Goal: Use online tool/utility: Utilize a website feature to perform a specific function

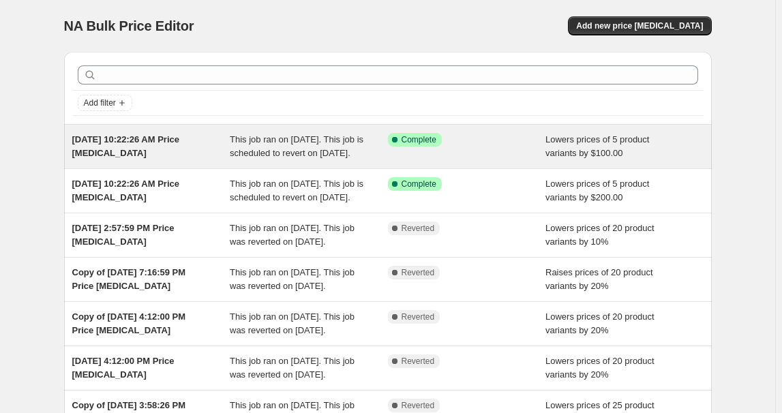
click at [378, 160] on div "This job ran on [DATE]. This job is scheduled to revert on [DATE]." at bounding box center [309, 146] width 158 height 27
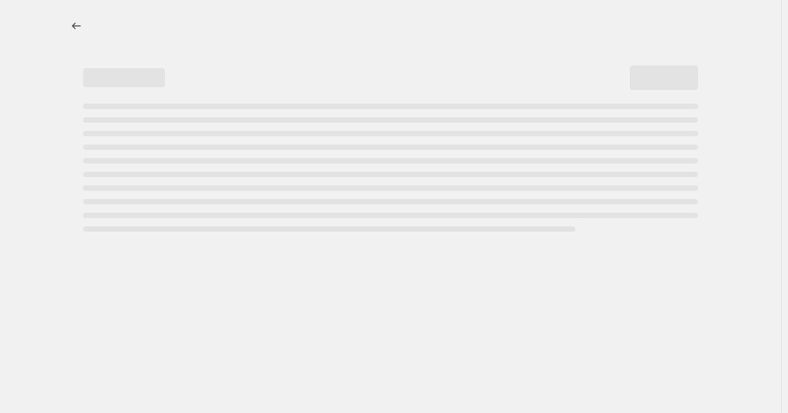
select select "by"
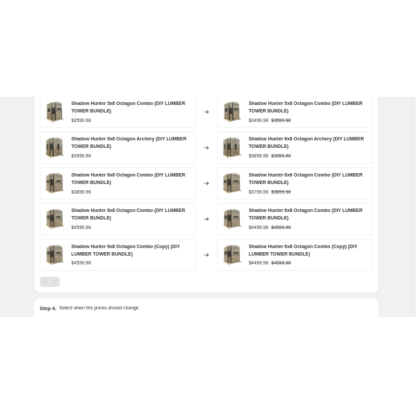
scroll to position [964, 0]
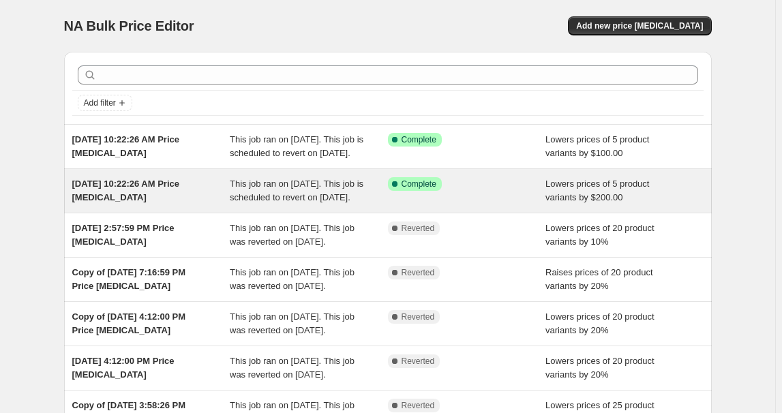
click at [180, 204] on div "Aug 8, 2025, 10:22:26 AM Price change job" at bounding box center [151, 190] width 158 height 27
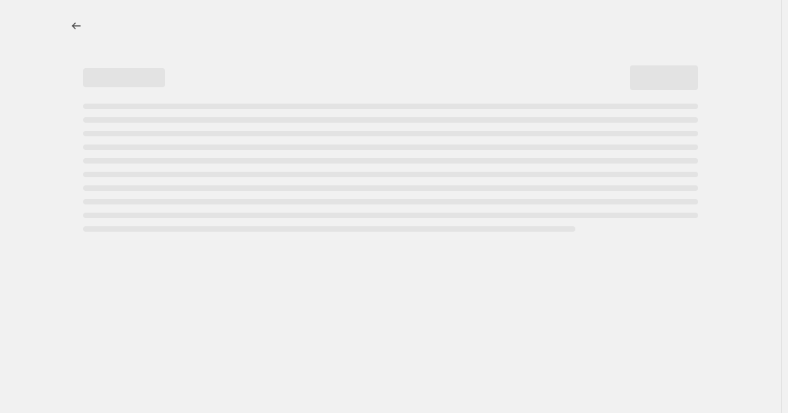
select select "by"
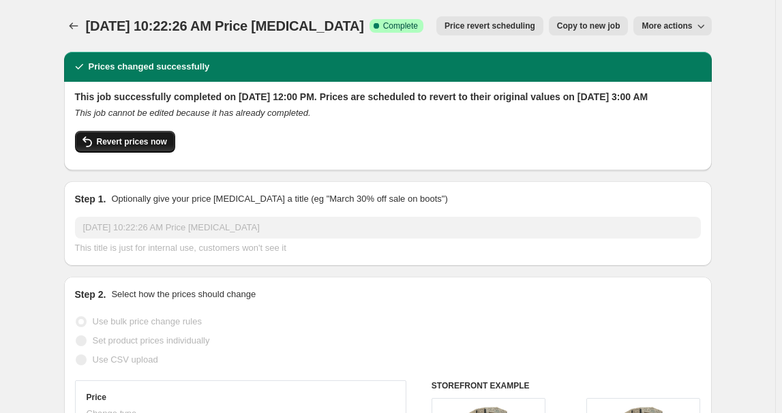
click at [127, 147] on span "Revert prices now" at bounding box center [132, 141] width 70 height 11
checkbox input "false"
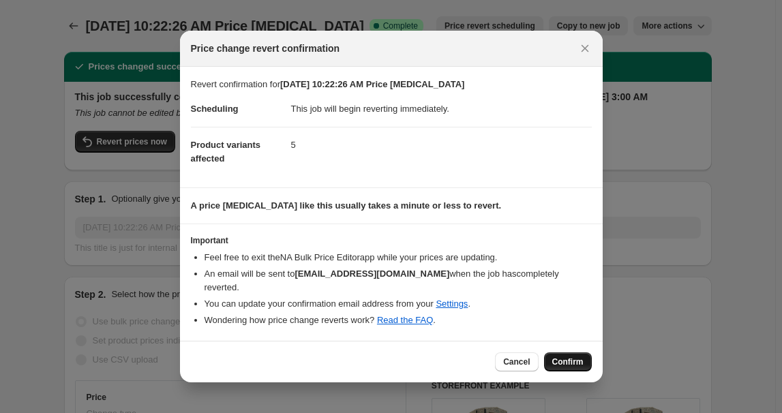
click at [568, 356] on span "Confirm" at bounding box center [567, 361] width 31 height 11
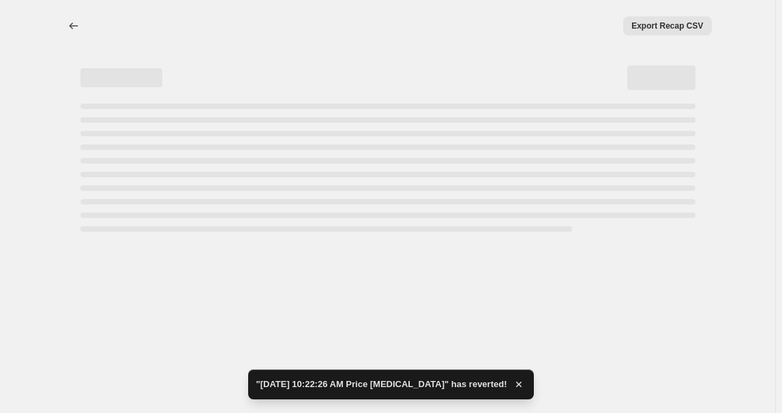
select select "by"
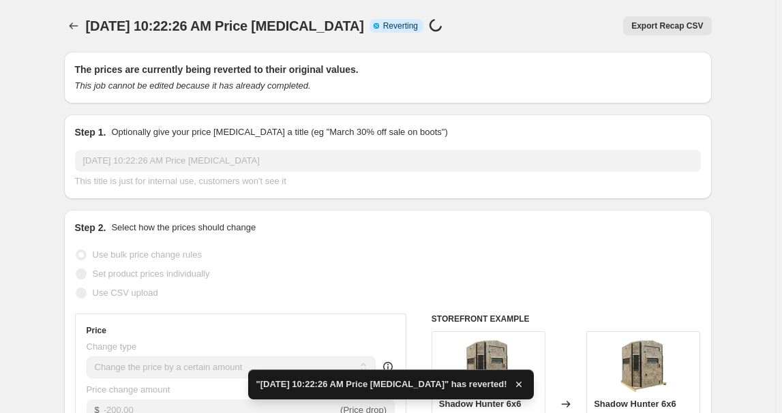
checkbox input "true"
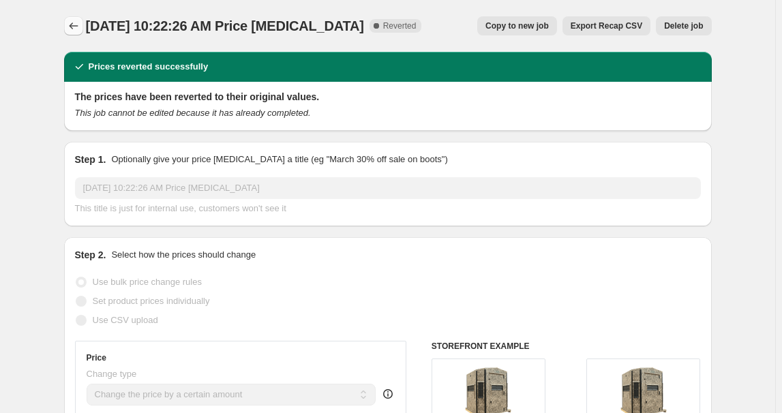
click at [74, 22] on icon "Price change jobs" at bounding box center [74, 26] width 14 height 14
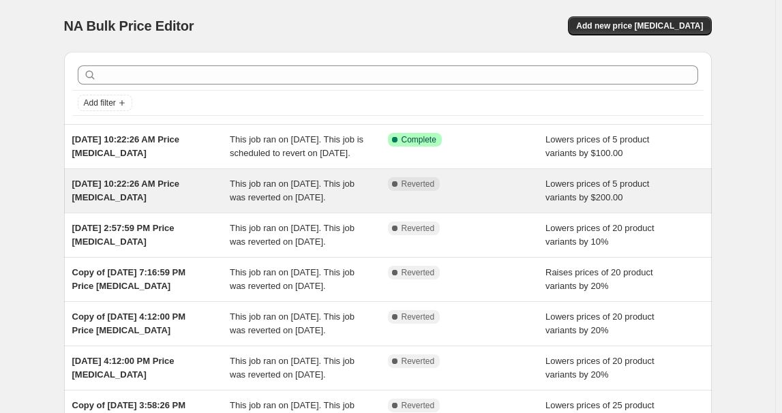
click at [168, 204] on div "Aug 8, 2025, 10:22:26 AM Price change job" at bounding box center [151, 190] width 158 height 27
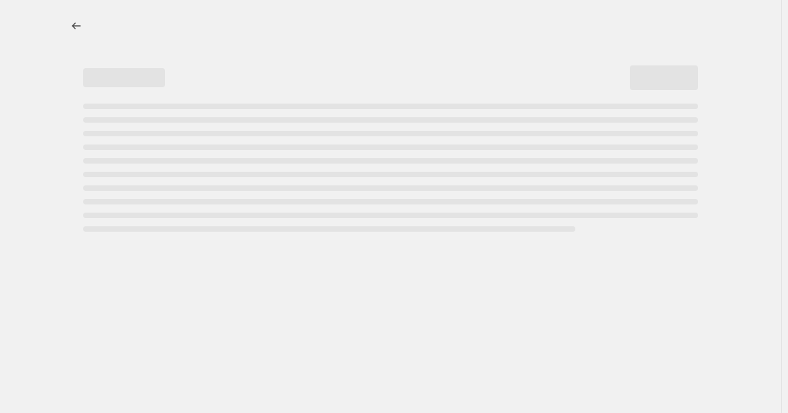
select select "by"
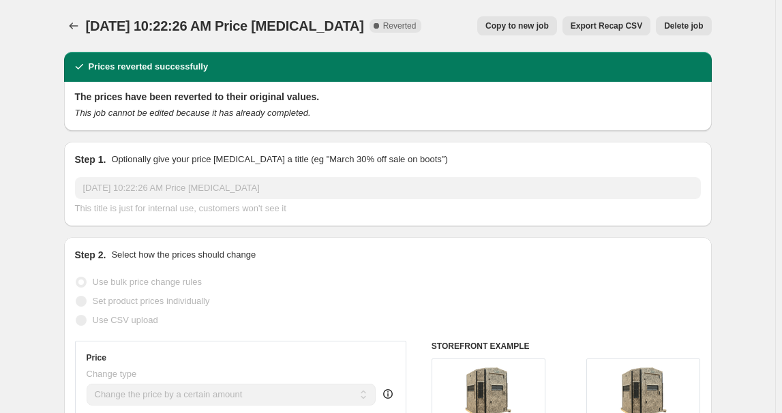
drag, startPoint x: 530, startPoint y: 23, endPoint x: 508, endPoint y: 30, distance: 22.8
click at [508, 30] on span "Copy to new job" at bounding box center [516, 25] width 63 height 11
select select "by"
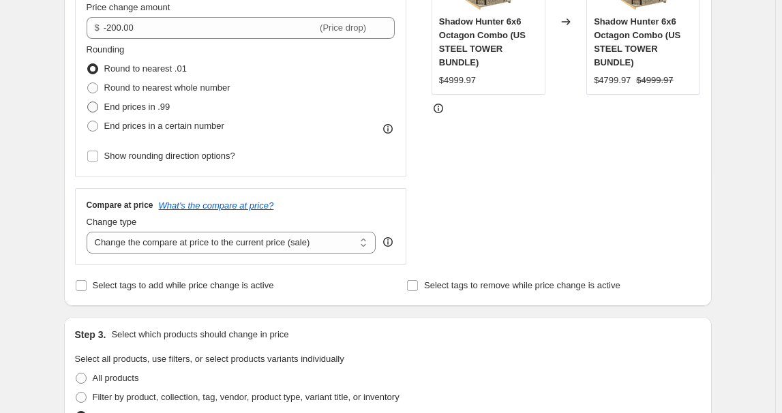
scroll to position [333, 0]
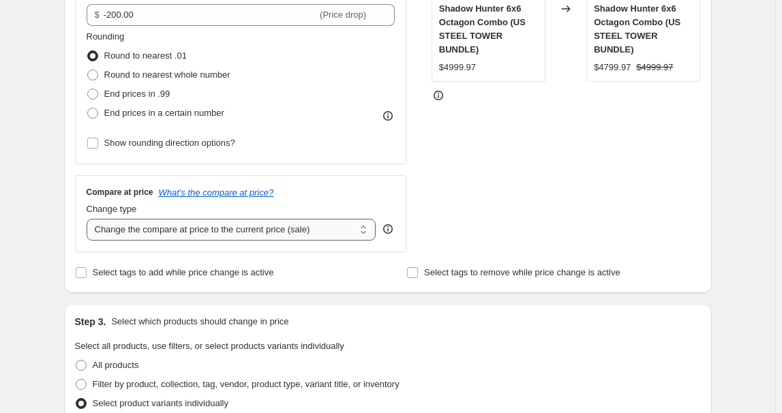
click at [204, 226] on select "Change the compare at price to the current price (sale) Change the compare at p…" at bounding box center [232, 230] width 290 height 22
click at [89, 219] on select "Change the compare at price to the current price (sale) Change the compare at p…" at bounding box center [232, 230] width 290 height 22
click at [96, 269] on span "Select tags to add while price change is active" at bounding box center [183, 272] width 181 height 10
click at [87, 269] on input "Select tags to add while price change is active" at bounding box center [81, 272] width 11 height 11
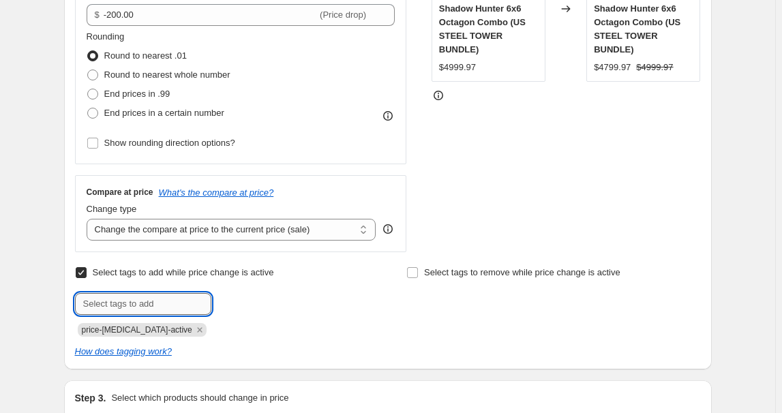
click at [147, 312] on input "text" at bounding box center [143, 304] width 136 height 22
click at [84, 269] on input "Select tags to add while price change is active" at bounding box center [81, 272] width 11 height 11
checkbox input "false"
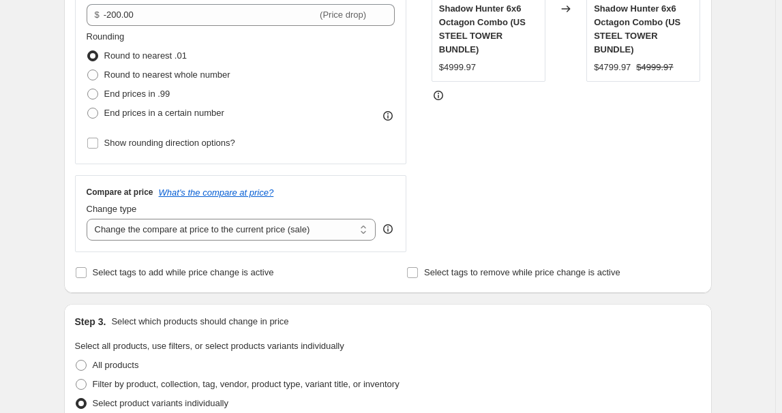
drag, startPoint x: 416, startPoint y: 273, endPoint x: 390, endPoint y: 274, distance: 25.9
click at [390, 274] on div "Select tags to add while price change is active Select tags to remove while pri…" at bounding box center [388, 272] width 626 height 19
click at [415, 277] on input "Select tags to remove while price change is active" at bounding box center [412, 272] width 11 height 11
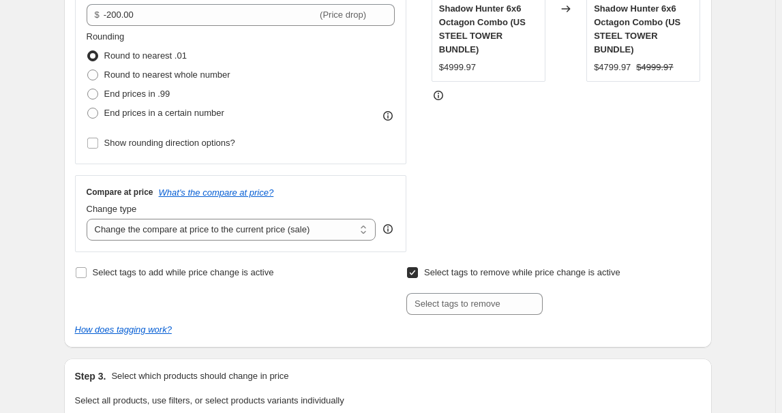
click at [418, 272] on input "Select tags to remove while price change is active" at bounding box center [412, 272] width 11 height 11
checkbox input "false"
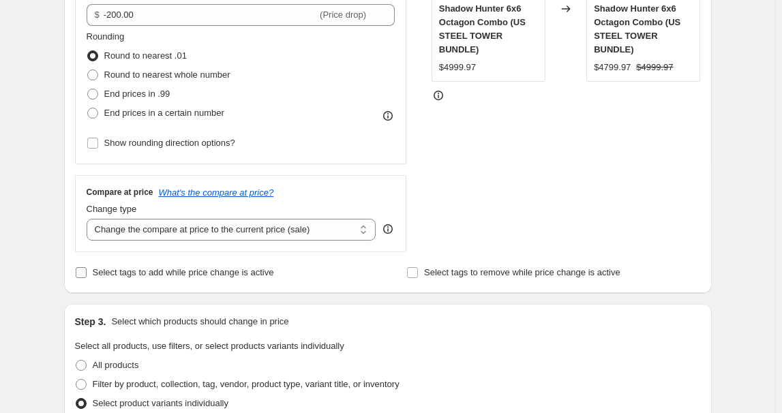
click at [82, 275] on input "Select tags to add while price change is active" at bounding box center [81, 272] width 11 height 11
checkbox input "true"
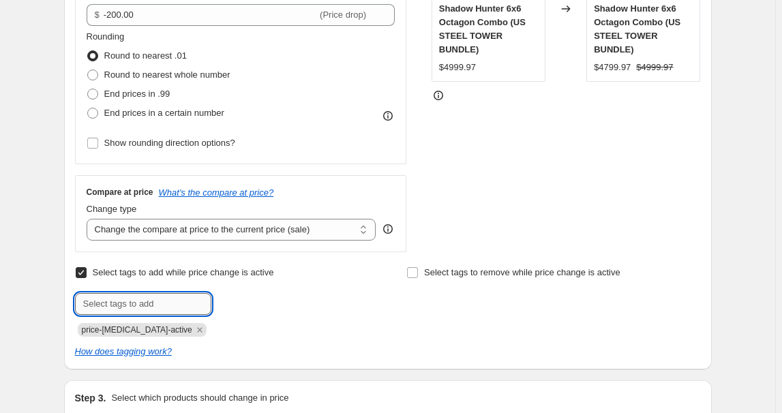
click at [91, 300] on input "text" at bounding box center [143, 304] width 136 height 22
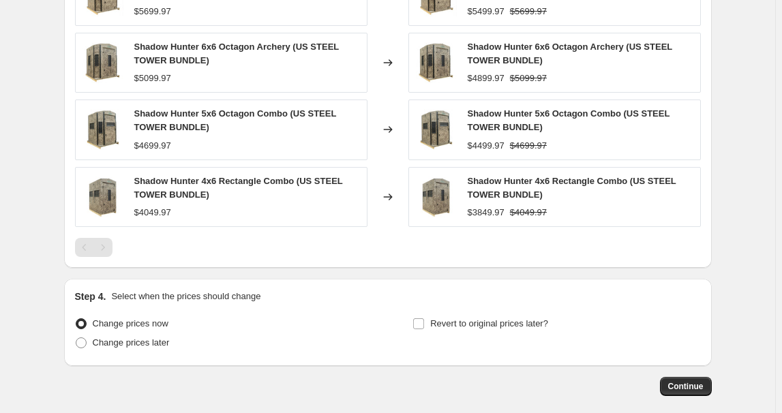
scroll to position [1021, 0]
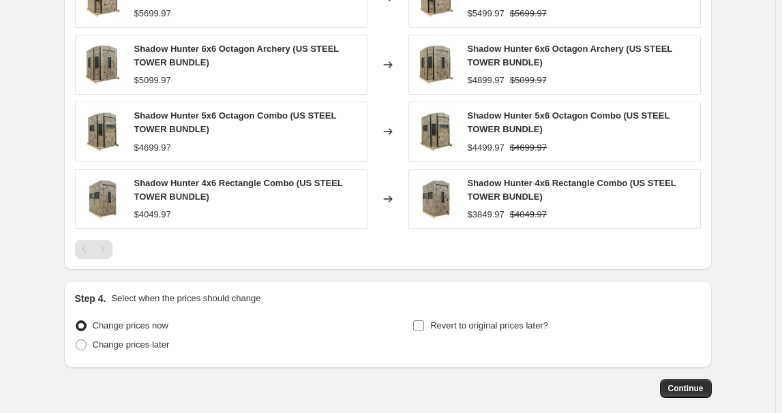
type input "bundle_promo"
click at [426, 330] on label "Revert to original prices later?" at bounding box center [480, 325] width 136 height 19
click at [424, 330] on input "Revert to original prices later?" at bounding box center [418, 325] width 11 height 11
checkbox input "true"
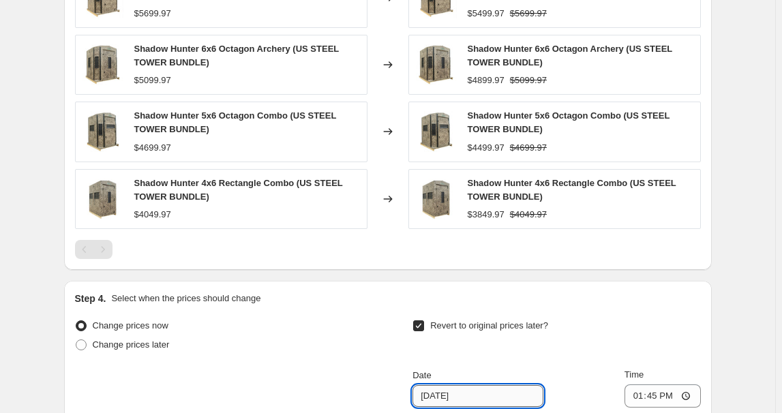
click at [467, 401] on input "8/17/2025" at bounding box center [477, 396] width 131 height 22
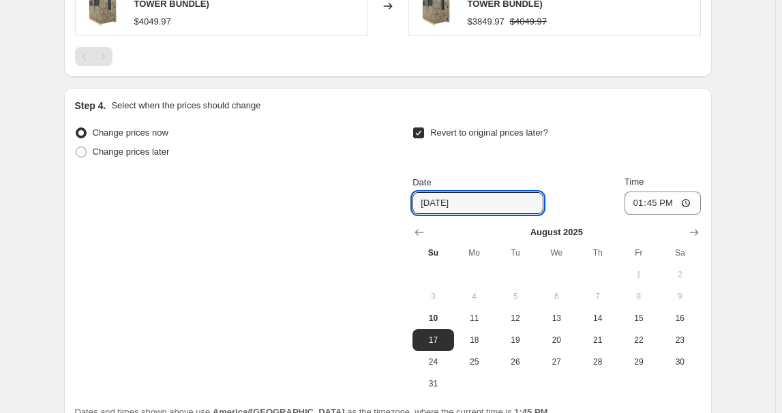
scroll to position [1238, 0]
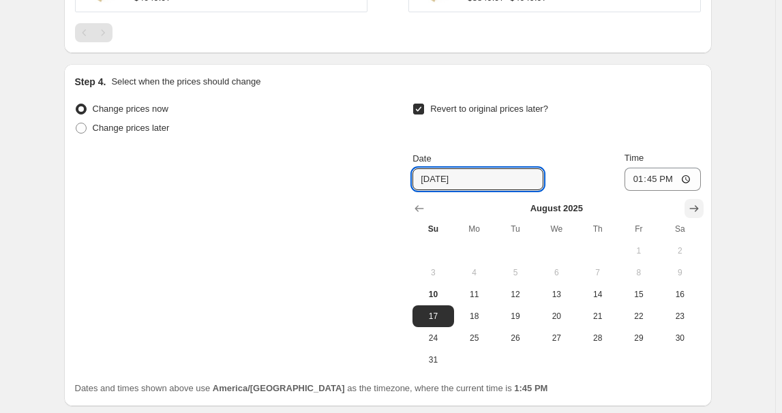
click at [688, 203] on button "Show next month, September 2025" at bounding box center [693, 208] width 19 height 19
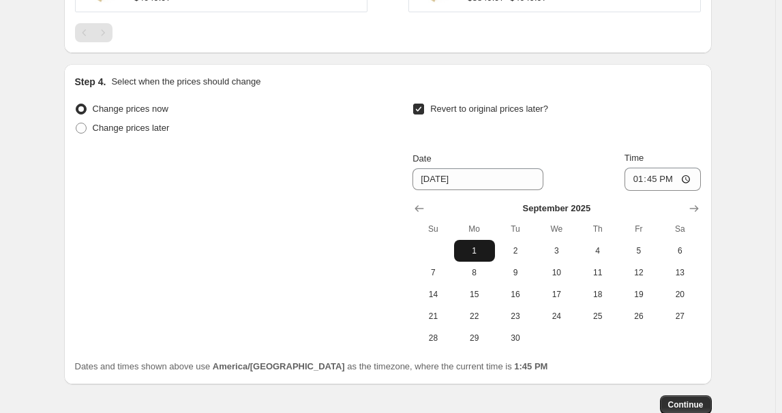
click at [472, 250] on span "1" at bounding box center [474, 250] width 30 height 11
type input "9/1/2025"
click at [685, 172] on input "13:45" at bounding box center [662, 179] width 76 height 23
type input "03:00"
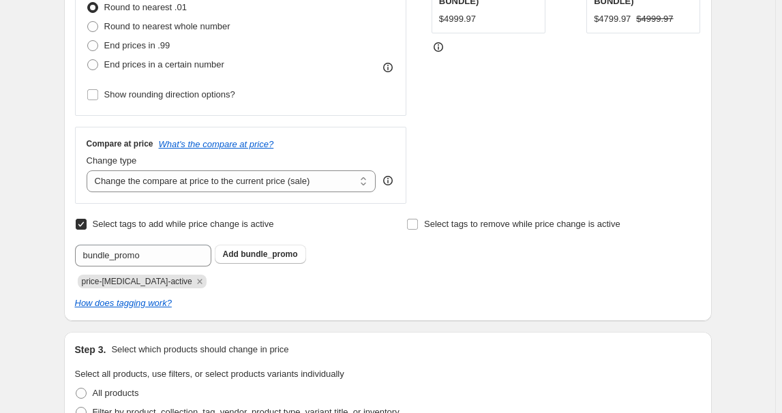
scroll to position [380, 0]
click at [192, 184] on select "Change the compare at price to the current price (sale) Change the compare at p…" at bounding box center [232, 182] width 290 height 22
click at [480, 162] on div "STOREFRONT EXAMPLE Shadow Hunter 6x6 Octagon Combo (US STEEL TOWER BUNDLE) $499…" at bounding box center [565, 38] width 269 height 334
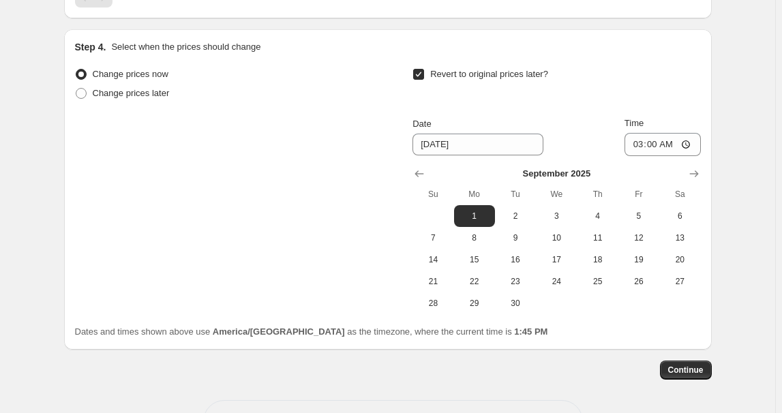
scroll to position [1319, 0]
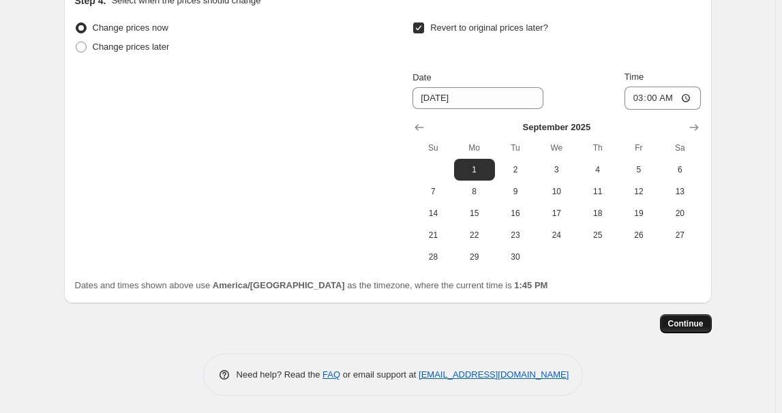
click at [695, 327] on button "Continue" at bounding box center [686, 323] width 52 height 19
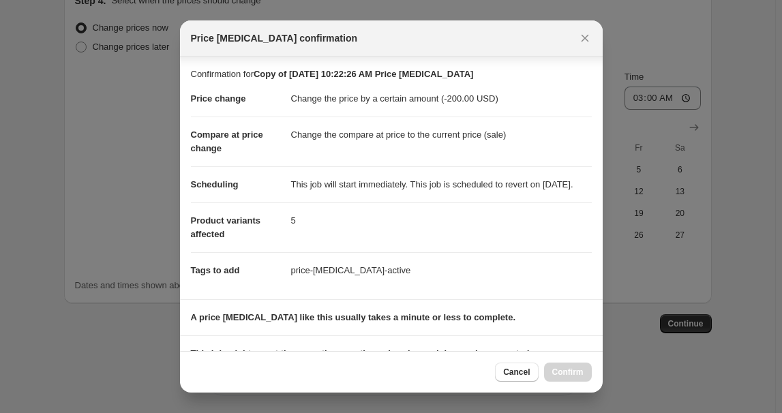
scroll to position [208, 0]
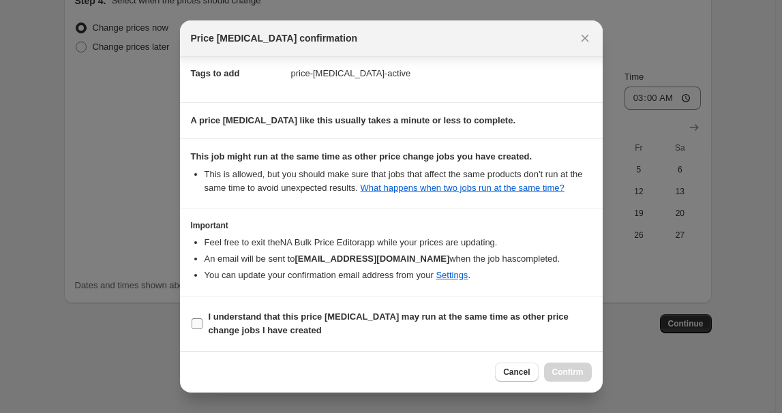
click at [200, 323] on input "I understand that this price change job may run at the same time as other price…" at bounding box center [197, 323] width 11 height 11
checkbox input "true"
click at [579, 379] on button "Confirm" at bounding box center [568, 372] width 48 height 19
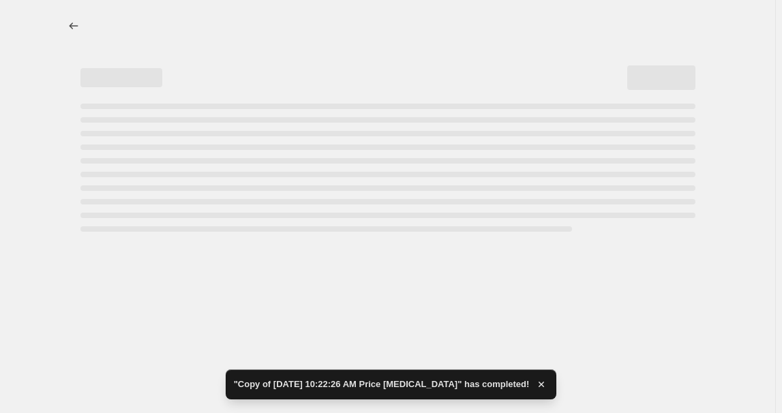
select select "by"
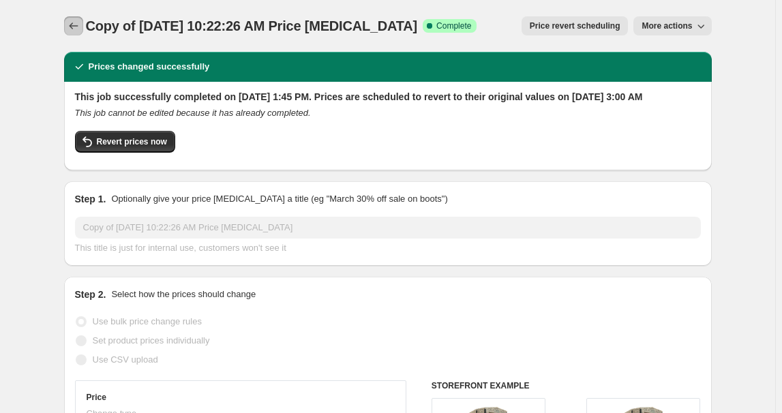
click at [76, 25] on icon "Price change jobs" at bounding box center [74, 26] width 14 height 14
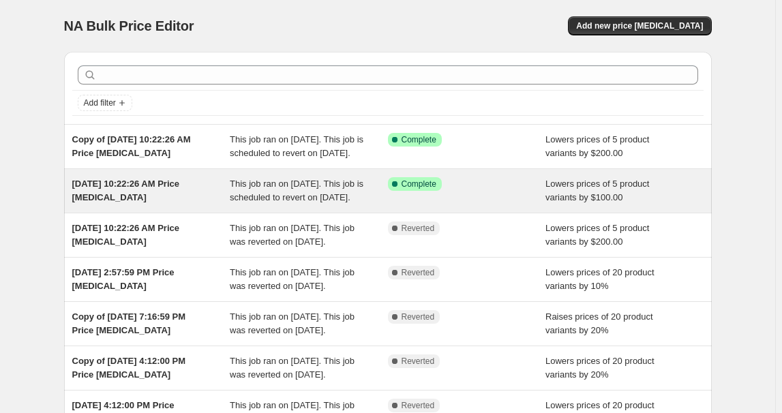
click at [202, 204] on div "Aug 8, 2025, 10:22:26 AM Price change job" at bounding box center [151, 190] width 158 height 27
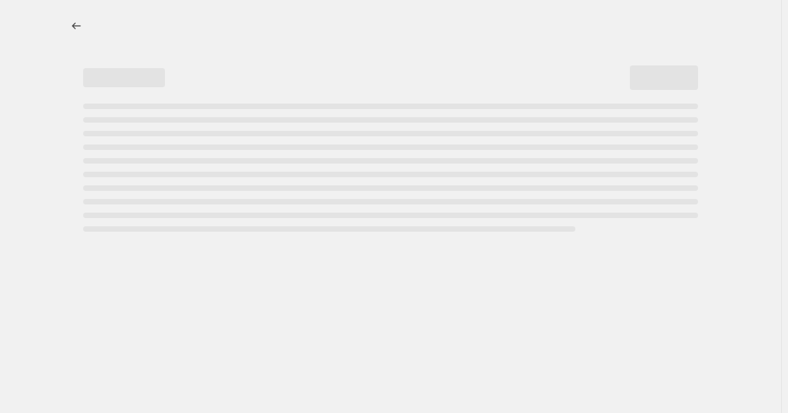
select select "by"
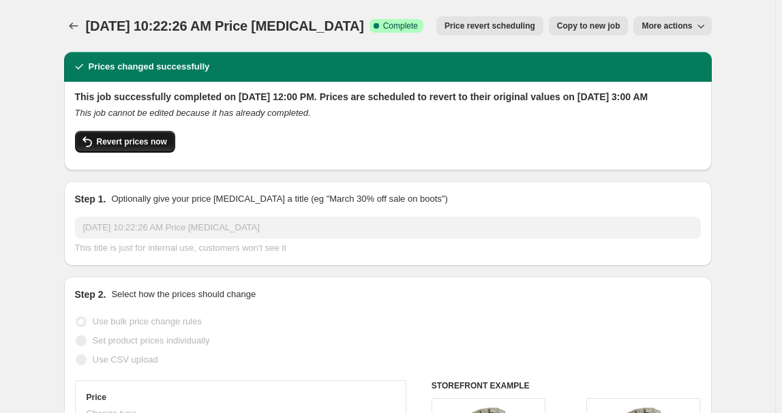
click at [153, 147] on span "Revert prices now" at bounding box center [132, 141] width 70 height 11
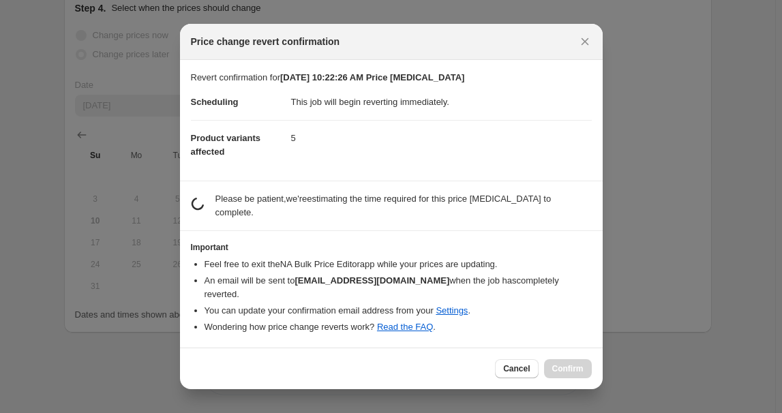
checkbox input "false"
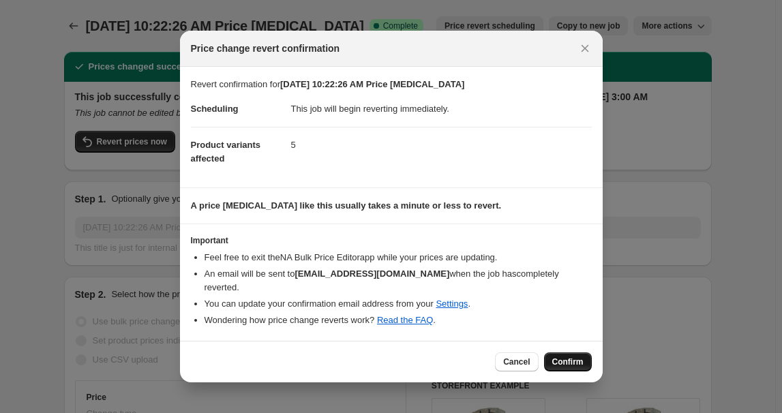
click at [568, 356] on span "Confirm" at bounding box center [567, 361] width 31 height 11
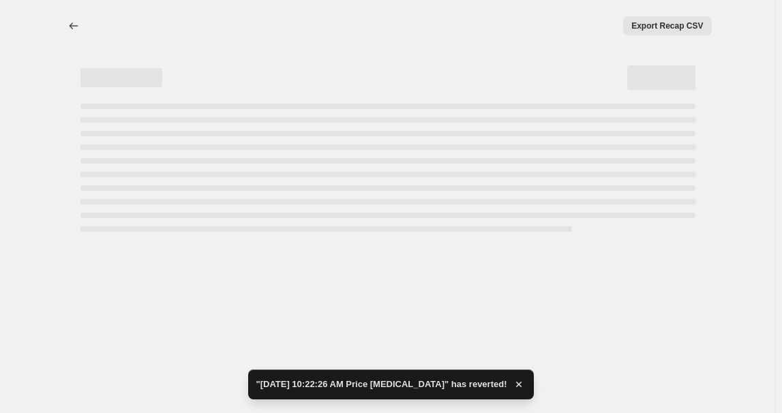
select select "by"
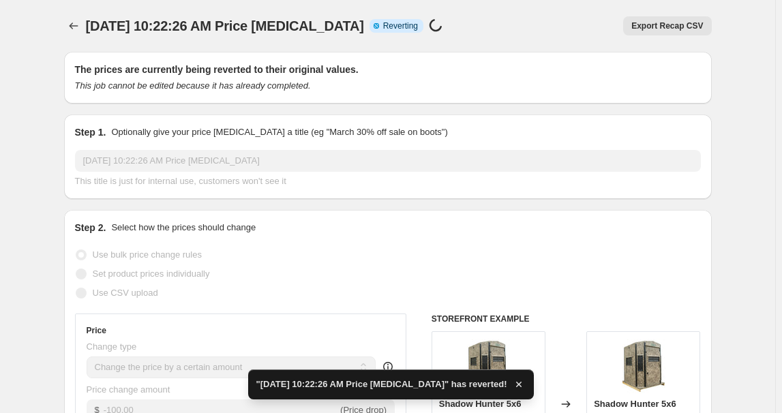
checkbox input "true"
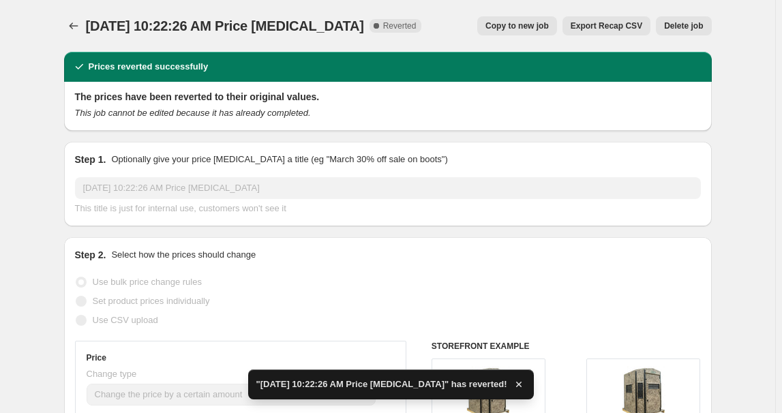
click at [521, 30] on span "Copy to new job" at bounding box center [516, 25] width 63 height 11
select select "by"
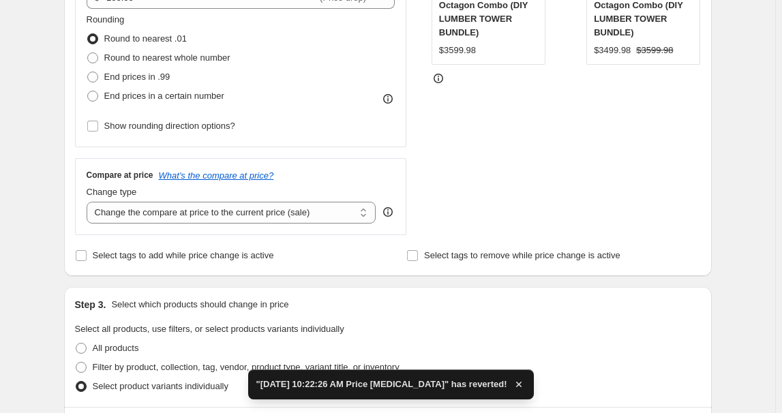
scroll to position [292, 0]
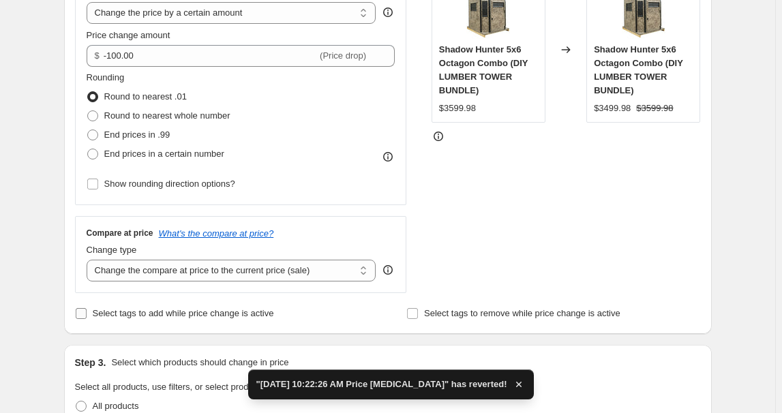
click at [83, 310] on input "Select tags to add while price change is active" at bounding box center [81, 313] width 11 height 11
checkbox input "true"
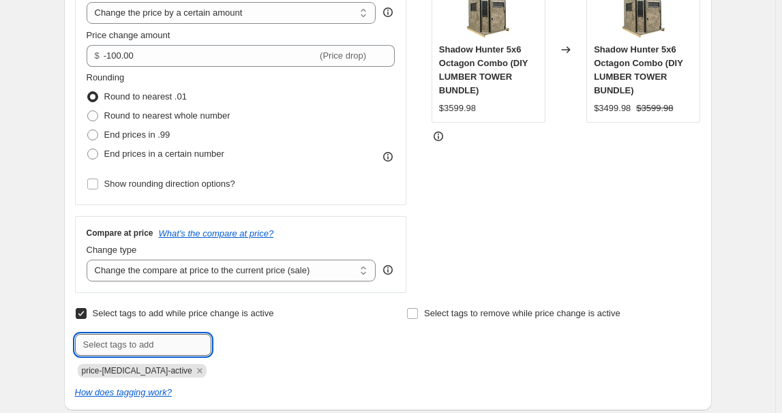
click at [120, 336] on input "text" at bounding box center [143, 345] width 136 height 22
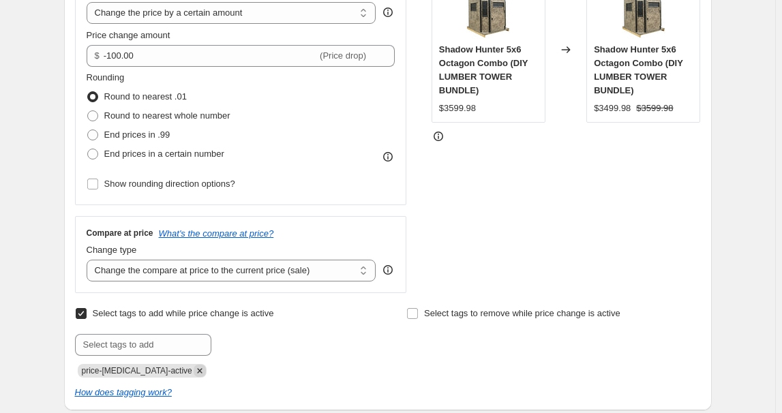
click at [194, 372] on icon "Remove price-change-job-active" at bounding box center [200, 371] width 12 height 12
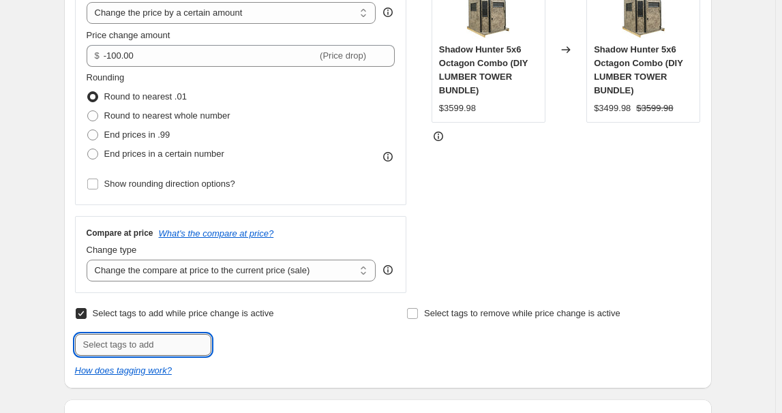
click at [119, 335] on input "text" at bounding box center [143, 345] width 136 height 22
type input "bundle_promo"
click at [250, 343] on span "bundle_promo" at bounding box center [269, 344] width 57 height 10
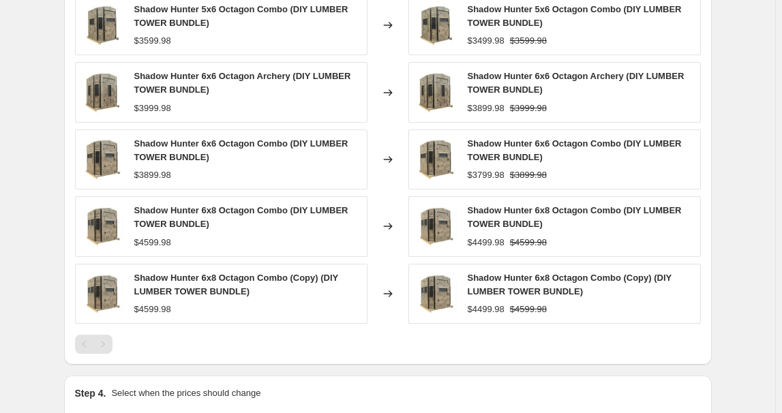
scroll to position [1086, 0]
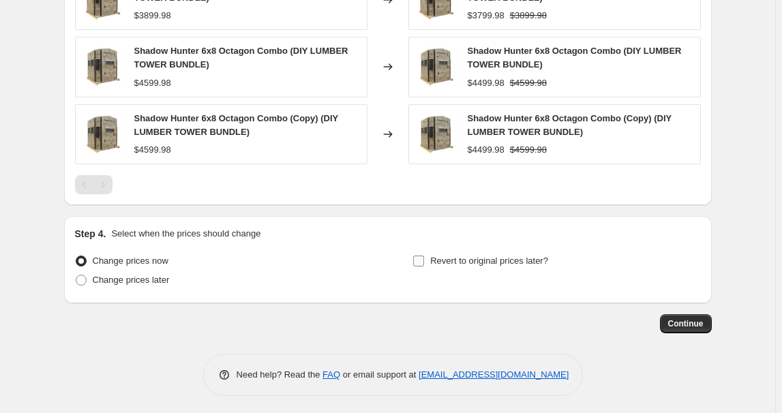
click at [423, 258] on input "Revert to original prices later?" at bounding box center [418, 261] width 11 height 11
checkbox input "true"
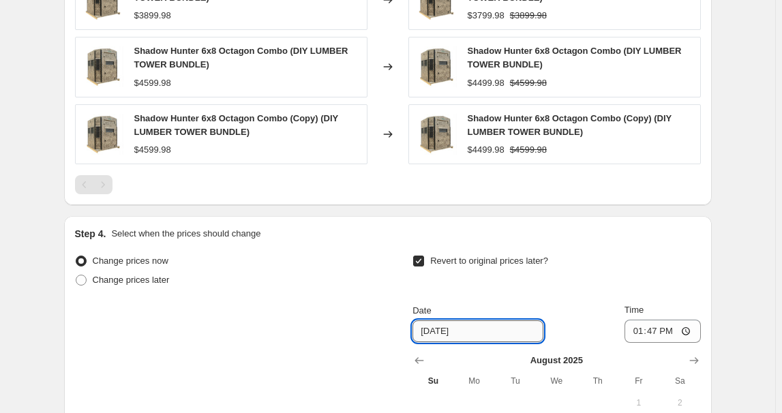
click at [472, 329] on input "8/17/2025" at bounding box center [477, 331] width 131 height 22
click at [677, 307] on div "Time" at bounding box center [662, 310] width 76 height 14
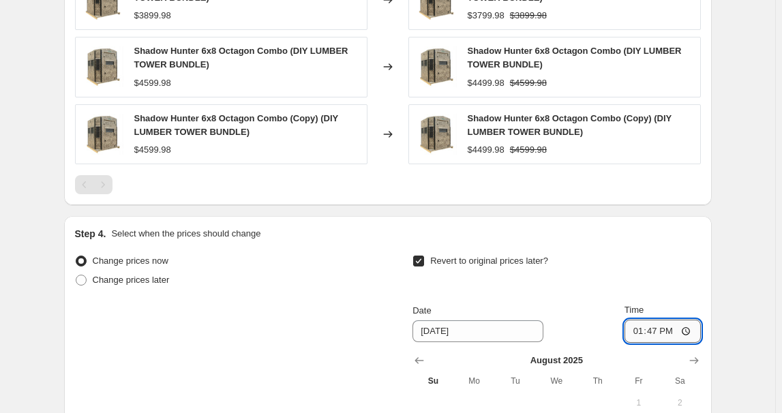
click at [690, 328] on input "13:47" at bounding box center [662, 331] width 76 height 23
type input "03:00"
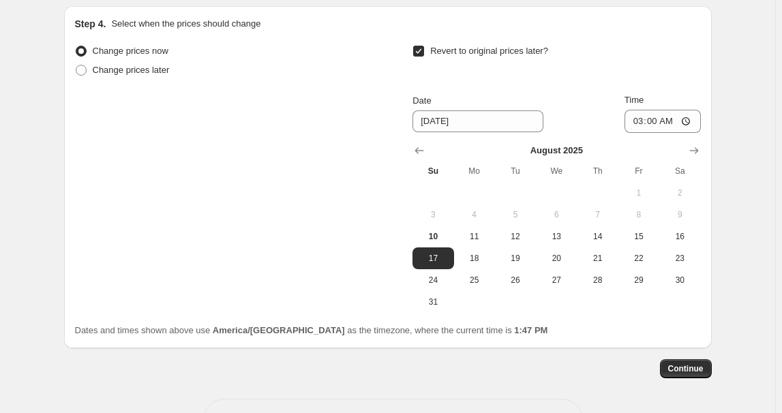
scroll to position [1296, 0]
click at [693, 363] on span "Continue" at bounding box center [685, 368] width 35 height 11
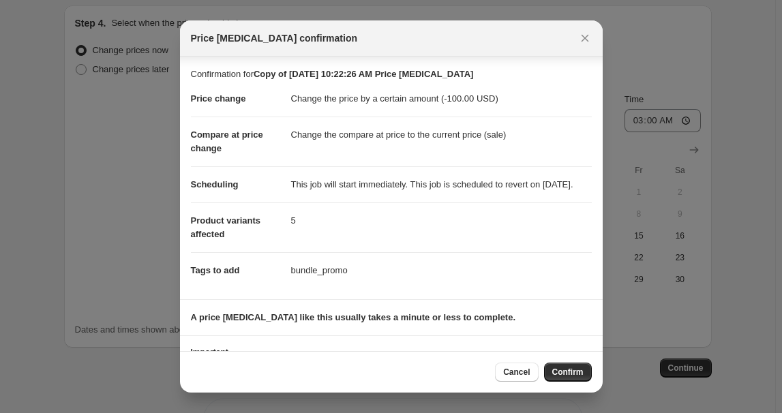
scroll to position [82, 0]
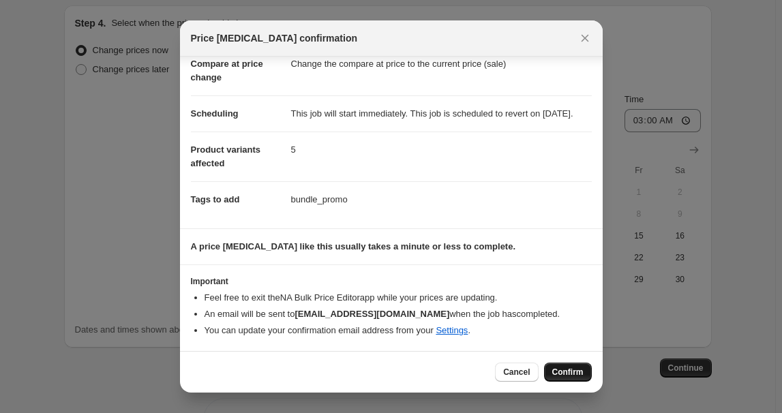
click at [566, 376] on span "Confirm" at bounding box center [567, 372] width 31 height 11
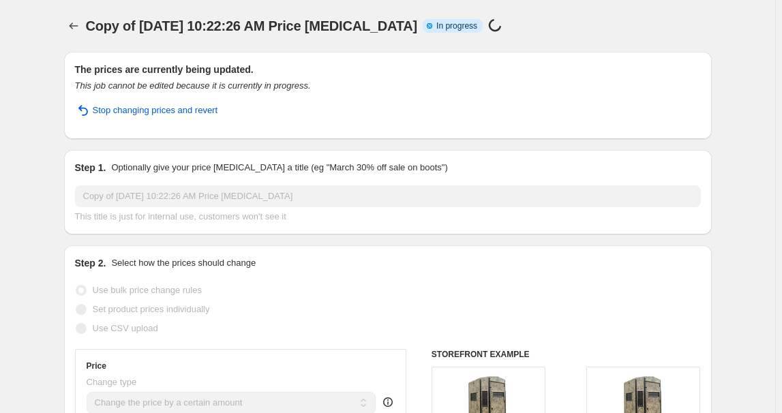
select select "by"
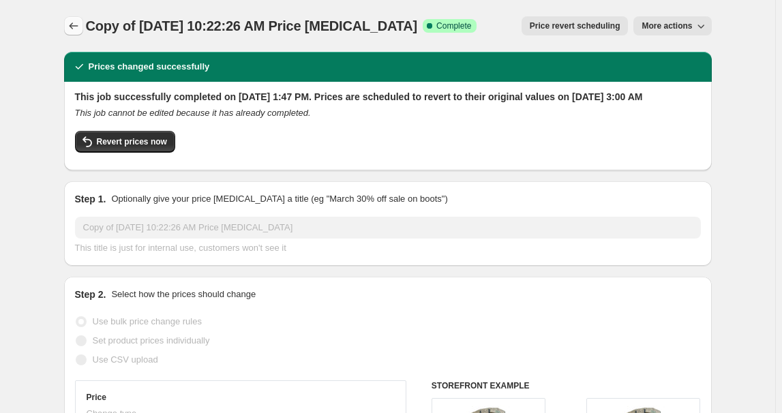
click at [80, 18] on button "Price change jobs" at bounding box center [73, 25] width 19 height 19
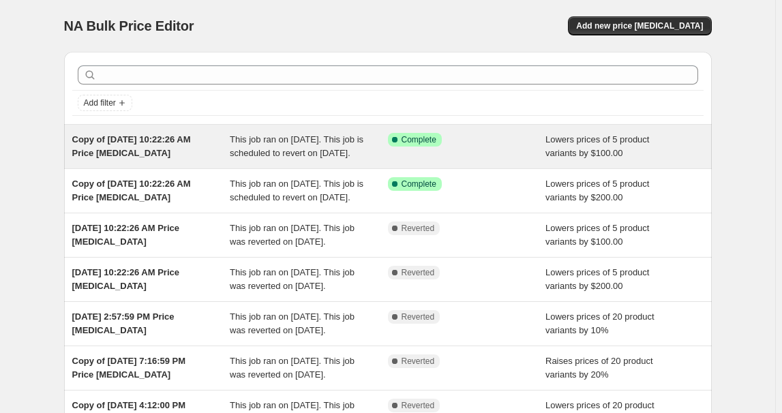
click at [561, 160] on div "Lowers prices of 5 product variants by $100.00" at bounding box center [624, 146] width 158 height 27
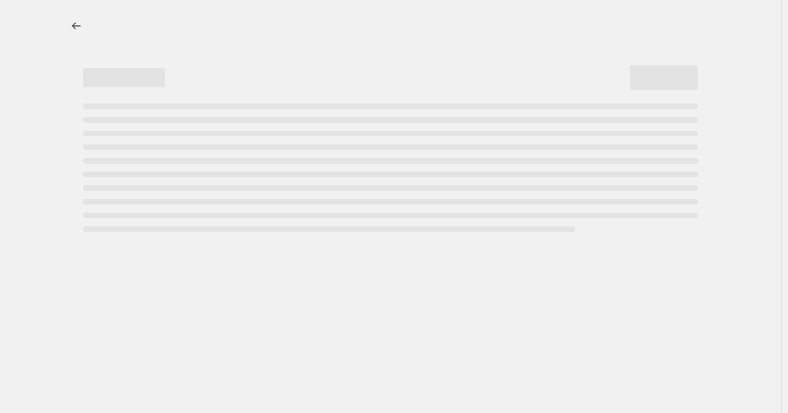
click at [561, 161] on div "Page loading" at bounding box center [390, 160] width 615 height 5
select select "by"
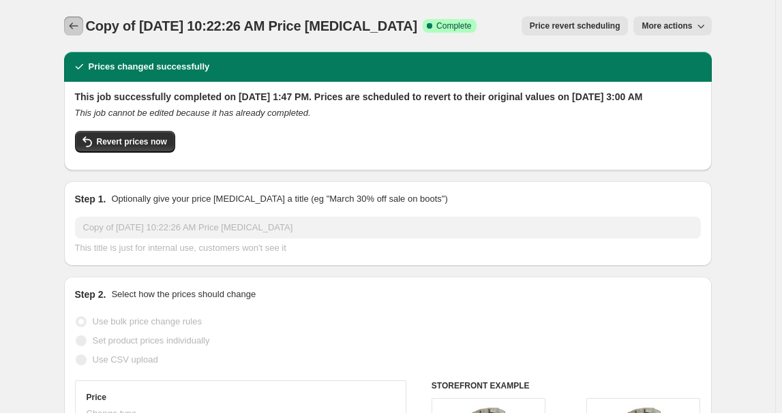
click at [82, 16] on button "Price change jobs" at bounding box center [73, 25] width 19 height 19
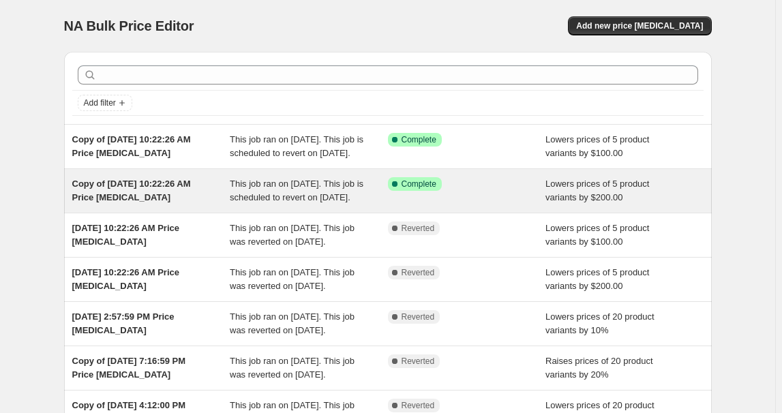
click at [148, 204] on div "Copy of Aug 8, 2025, 10:22:26 AM Price change job" at bounding box center [151, 190] width 158 height 27
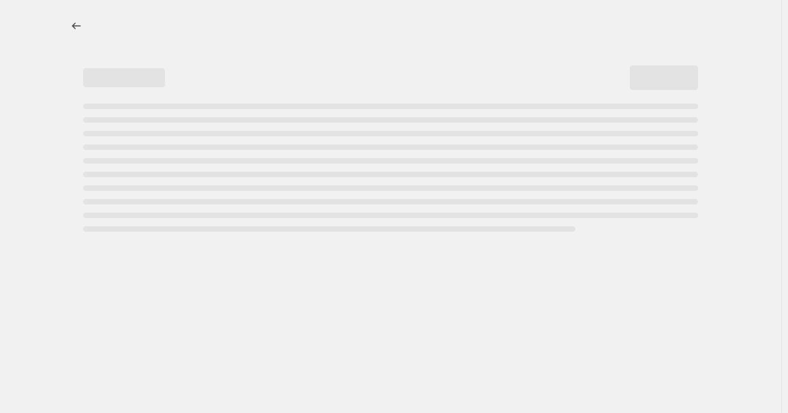
select select "by"
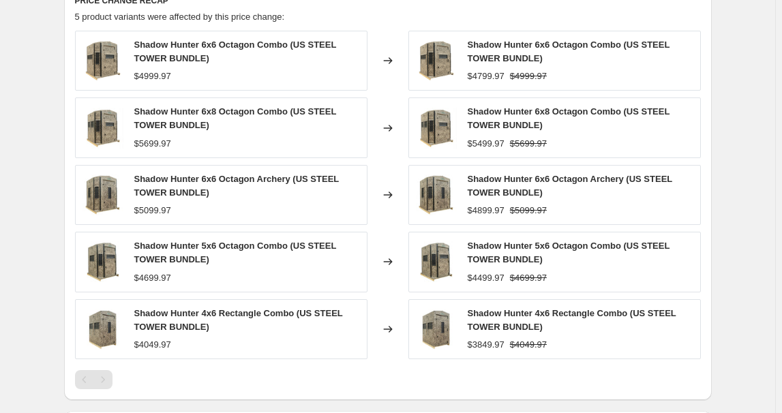
scroll to position [1015, 0]
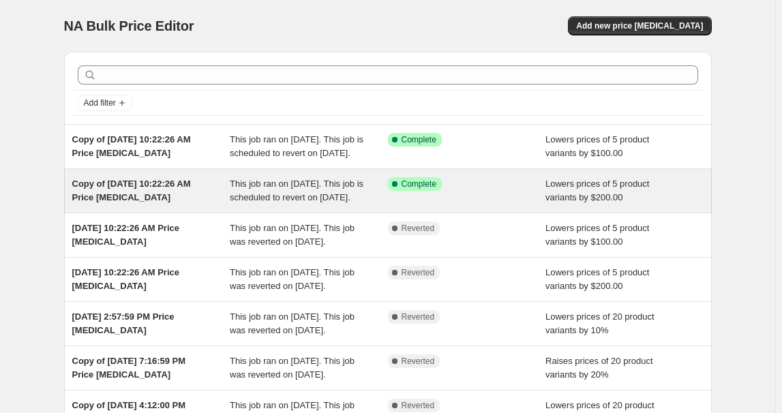
click at [491, 204] on div "Success Complete Complete" at bounding box center [467, 190] width 158 height 27
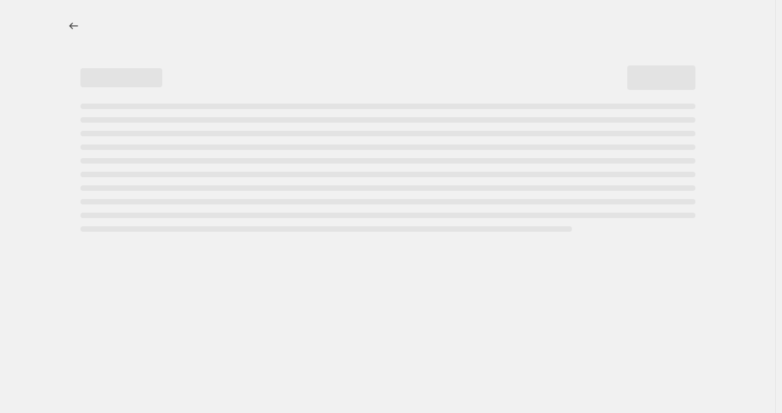
select select "by"
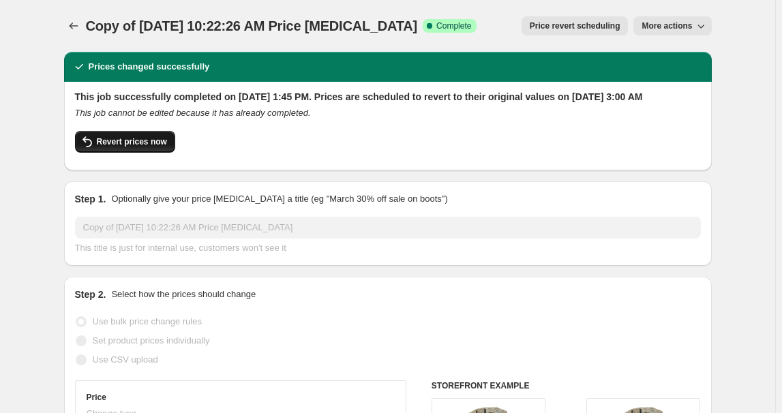
click at [137, 147] on span "Revert prices now" at bounding box center [132, 141] width 70 height 11
checkbox input "false"
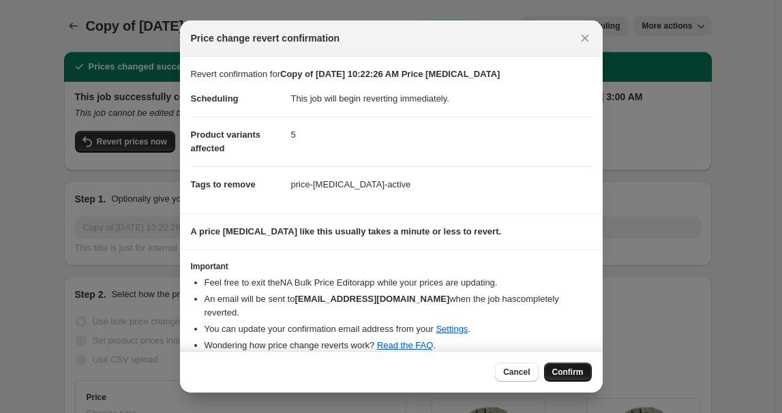
click at [562, 368] on span "Confirm" at bounding box center [567, 372] width 31 height 11
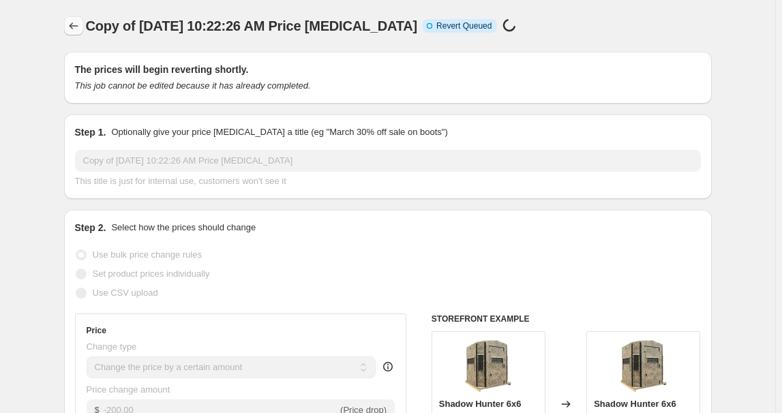
click at [73, 32] on icon "Price change jobs" at bounding box center [74, 26] width 14 height 14
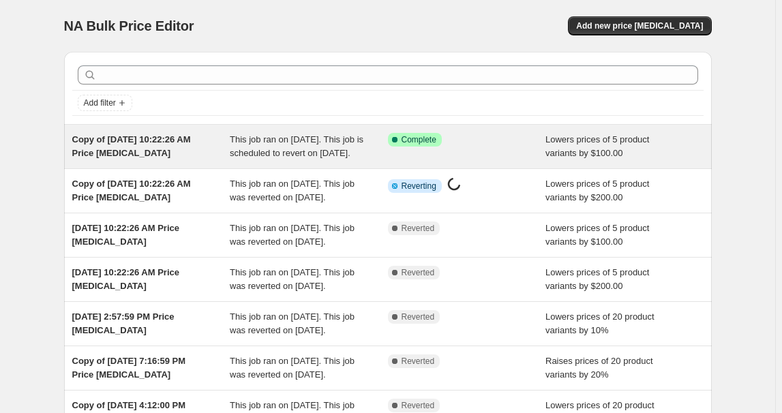
click at [502, 144] on div "Success Complete Complete" at bounding box center [457, 140] width 138 height 14
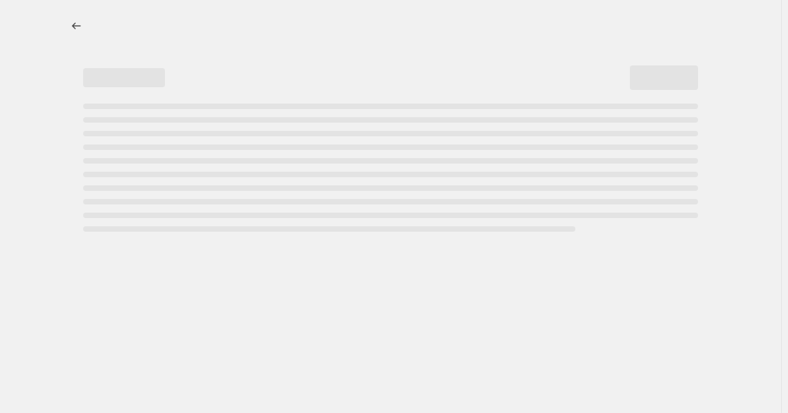
select select "by"
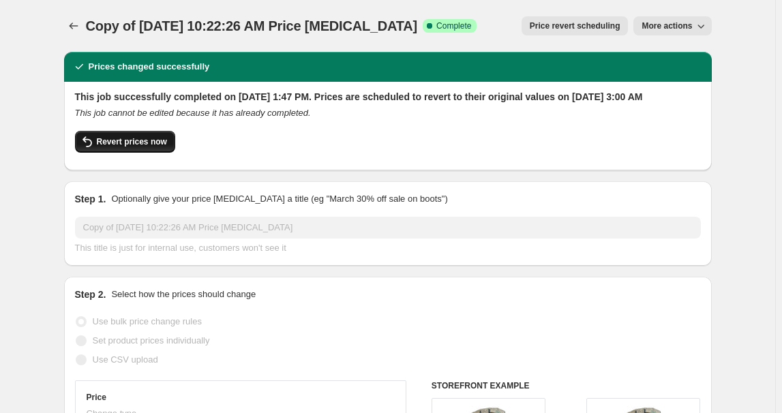
click at [149, 147] on span "Revert prices now" at bounding box center [132, 141] width 70 height 11
checkbox input "false"
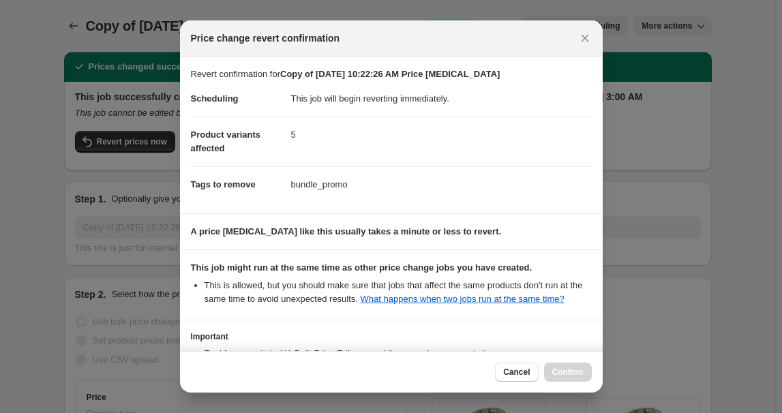
scroll to position [125, 0]
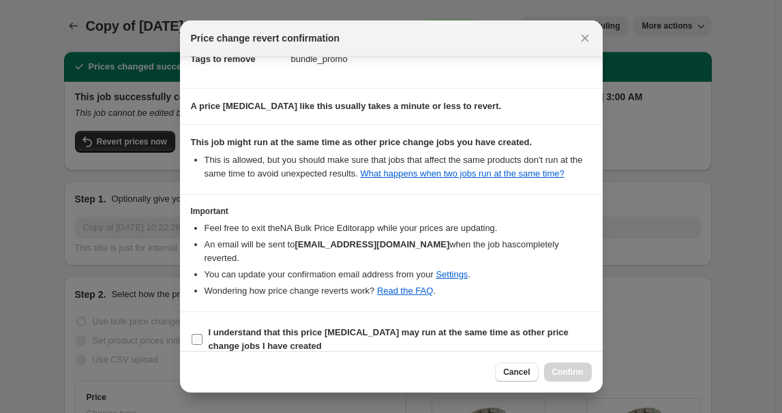
click at [196, 334] on input "I understand that this price change job may run at the same time as other price…" at bounding box center [197, 339] width 11 height 11
checkbox input "true"
click at [584, 371] on button "Confirm" at bounding box center [568, 372] width 48 height 19
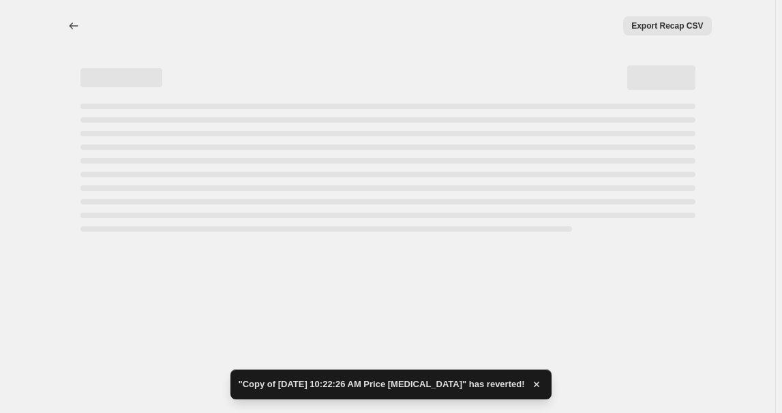
select select "by"
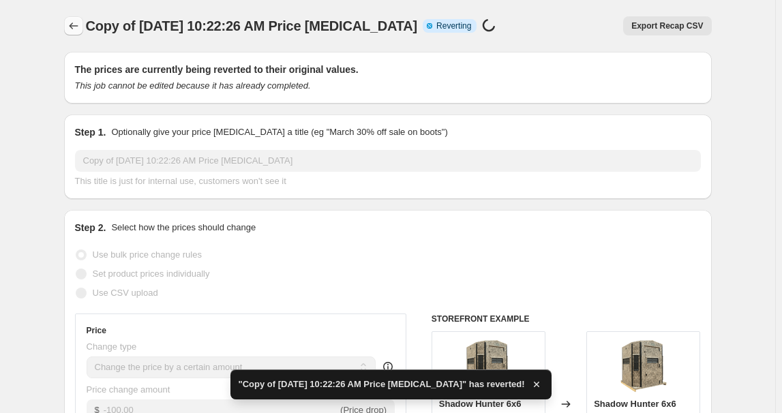
click at [74, 29] on icon "Price change jobs" at bounding box center [74, 26] width 14 height 14
